Goal: Task Accomplishment & Management: Use online tool/utility

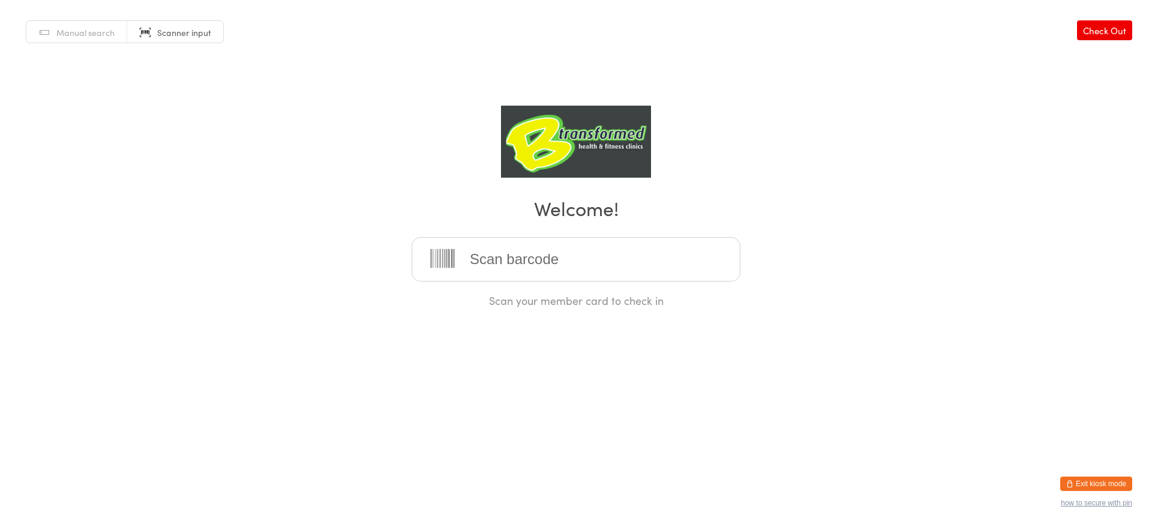
click at [509, 262] on input "search" at bounding box center [576, 259] width 329 height 44
type input "220081"
type input "220037"
type input "220150"
type input "220036"
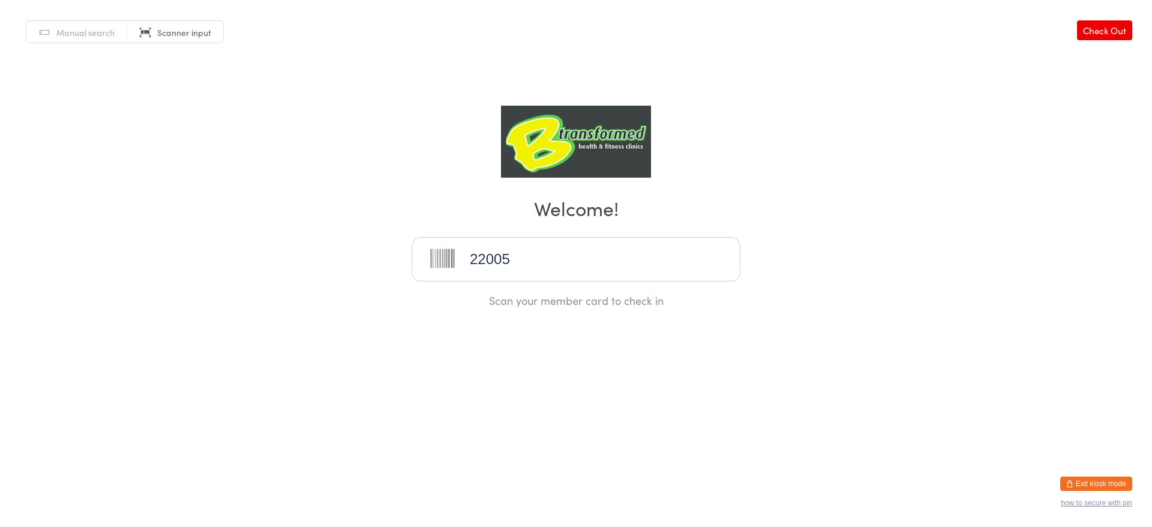
type input "220054"
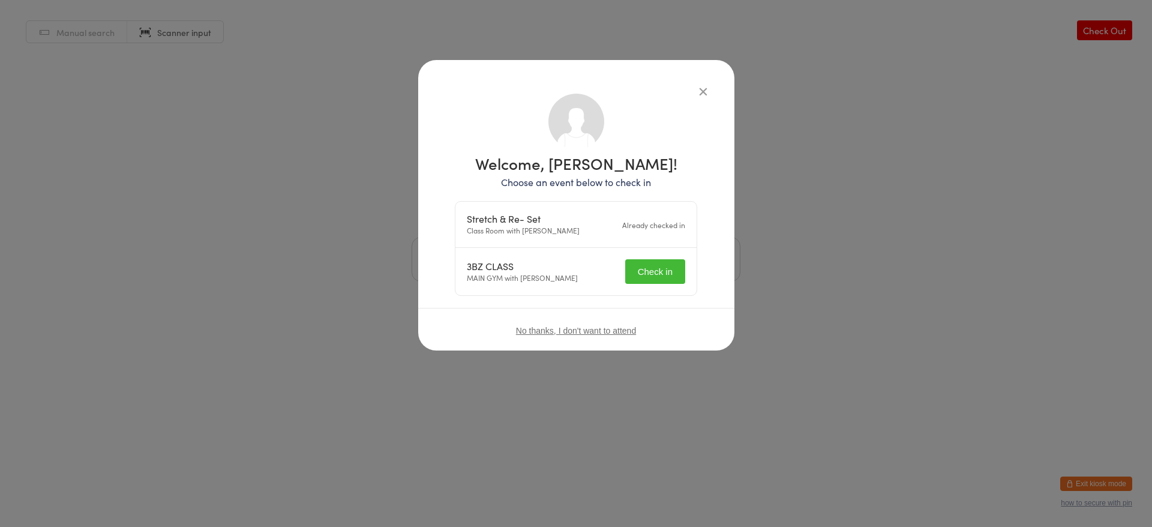
click at [509, 260] on div "3BZ CLASS" at bounding box center [522, 265] width 111 height 11
click at [649, 282] on button "Check in" at bounding box center [655, 271] width 60 height 25
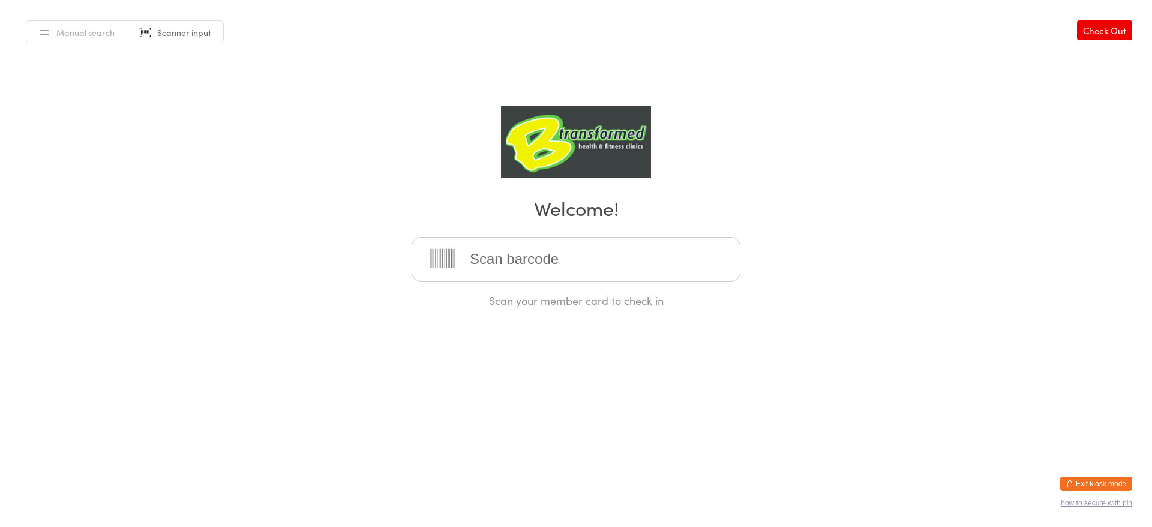
click at [526, 270] on input "search" at bounding box center [576, 259] width 329 height 44
type input "220033"
